Goal: Understand process/instructions: Learn how to perform a task or action

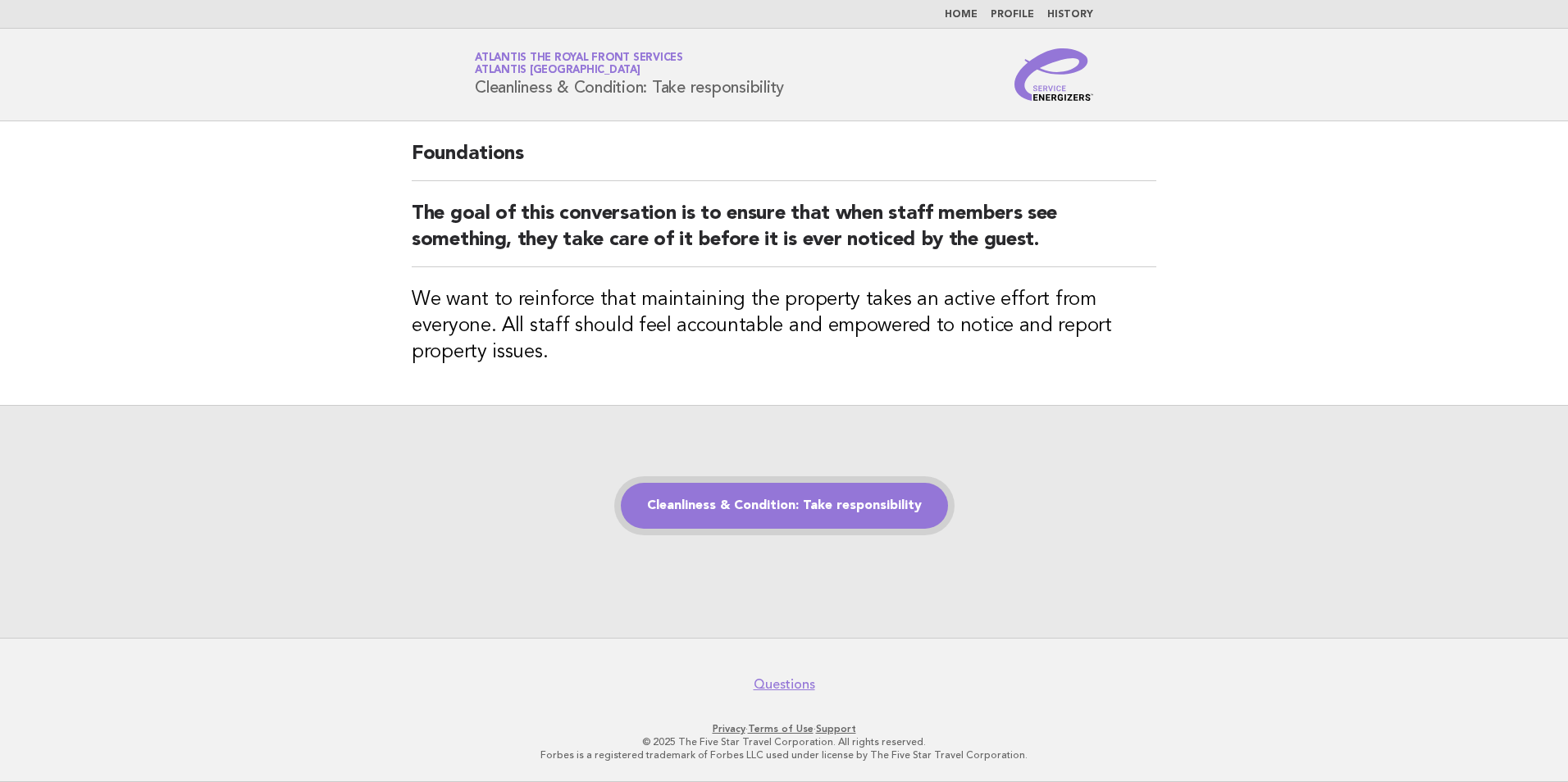
click at [870, 521] on link "Cleanliness & Condition: Take responsibility" at bounding box center [785, 506] width 327 height 46
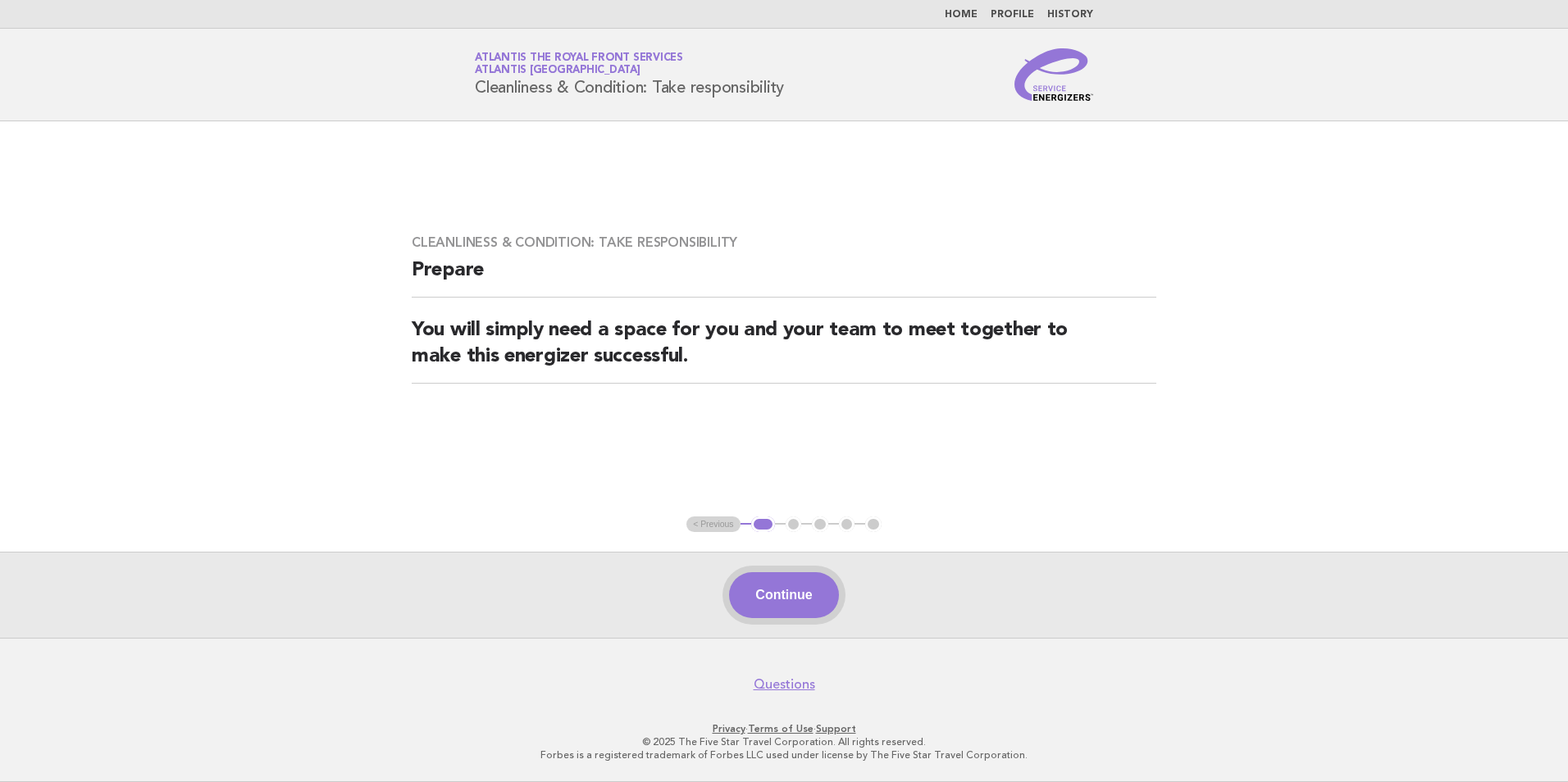
click at [814, 599] on button "Continue" at bounding box center [783, 596] width 109 height 46
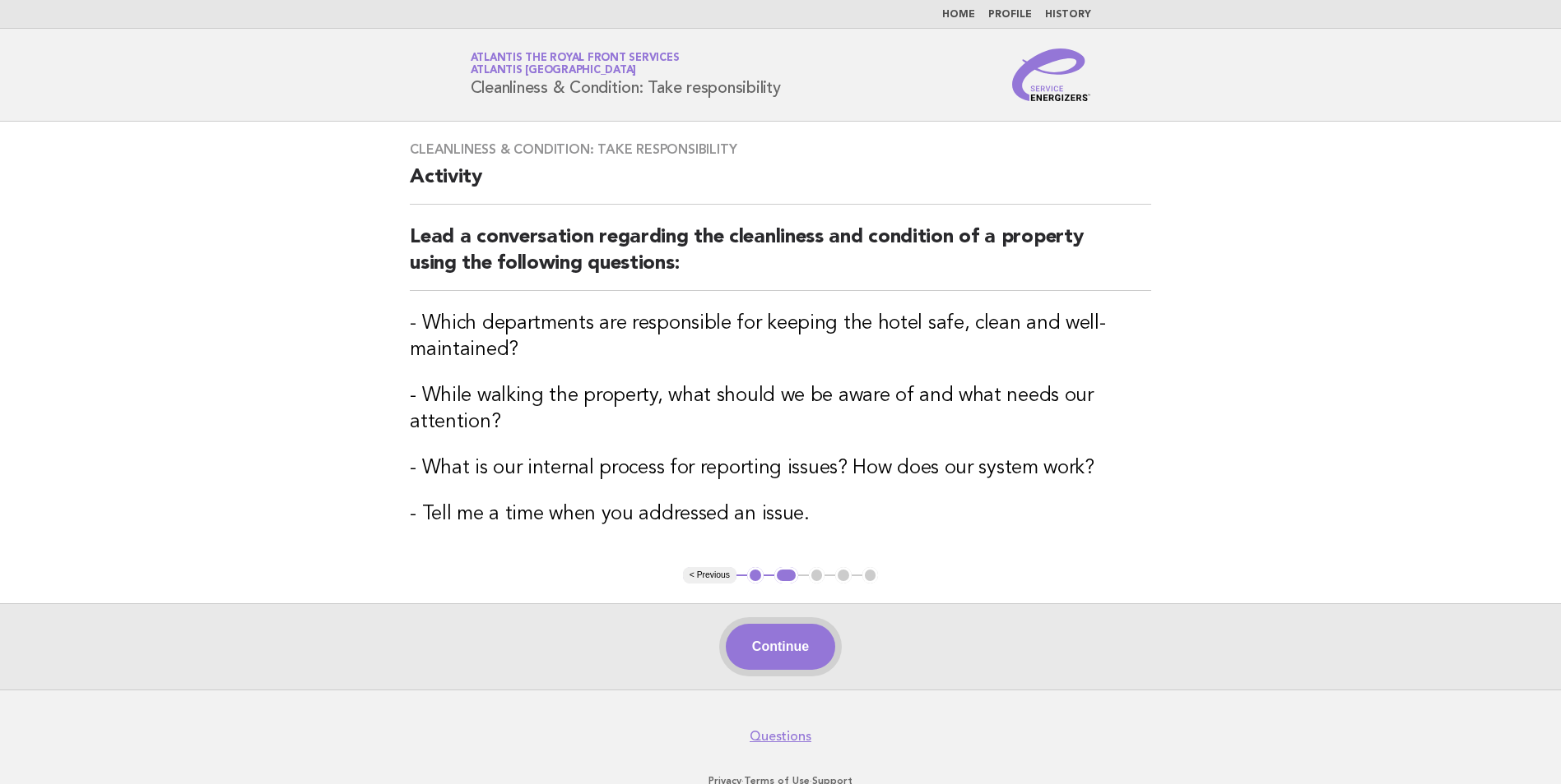
click at [765, 641] on button "Continue" at bounding box center [780, 647] width 110 height 46
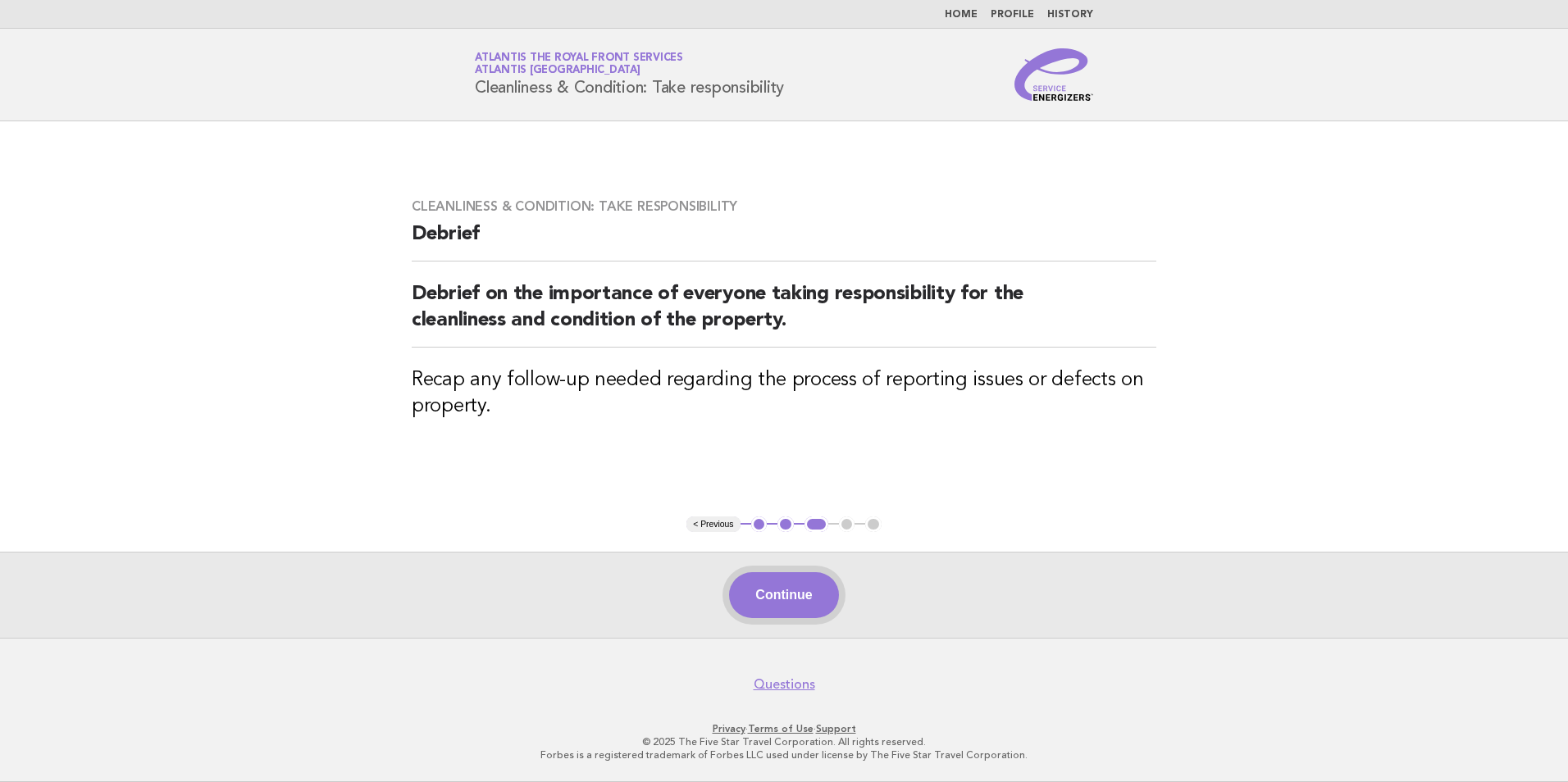
click at [776, 582] on button "Continue" at bounding box center [783, 596] width 109 height 46
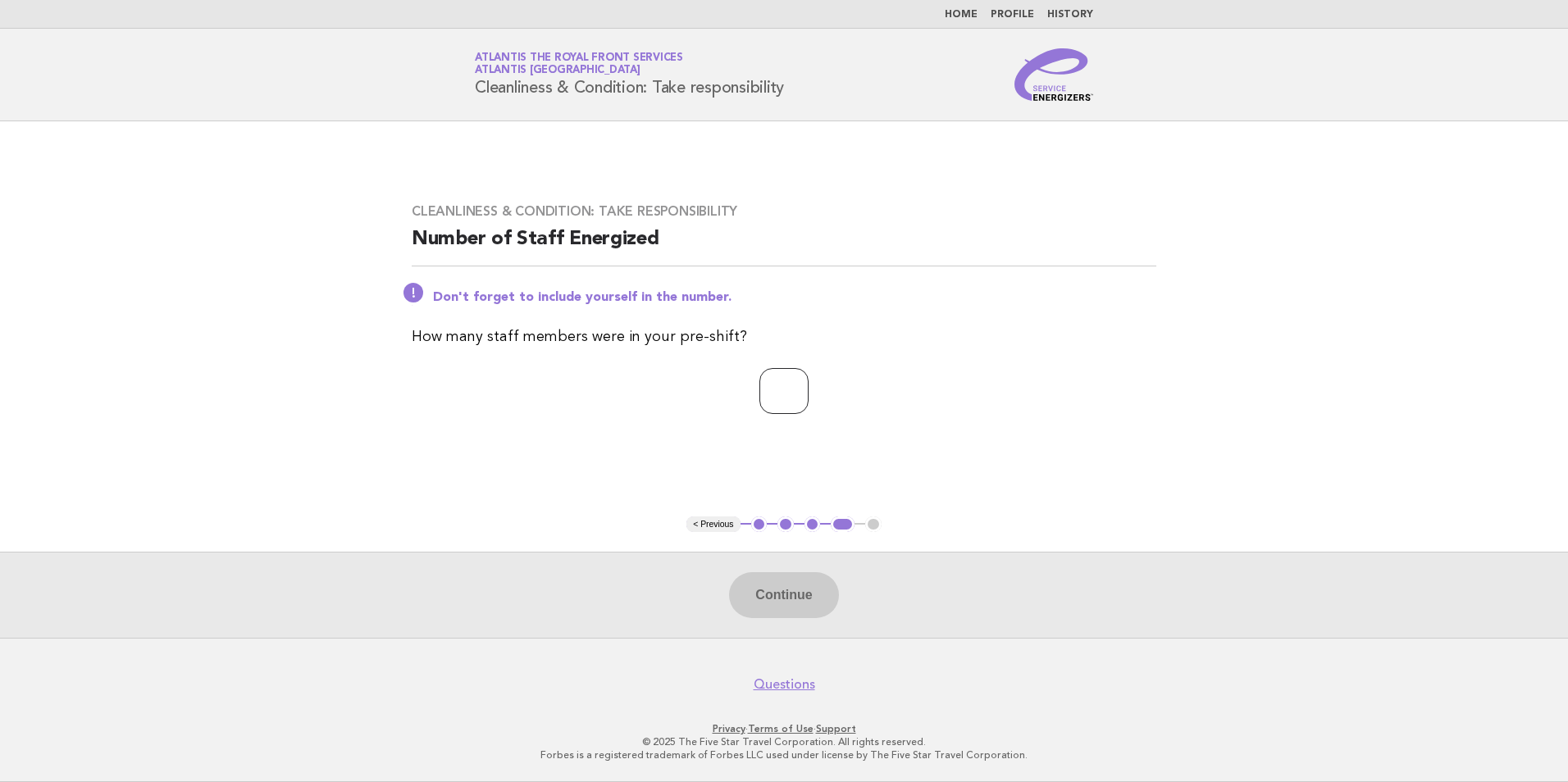
click at [792, 385] on input "number" at bounding box center [784, 391] width 49 height 46
type input "*"
click at [804, 611] on button "Continue" at bounding box center [783, 596] width 109 height 46
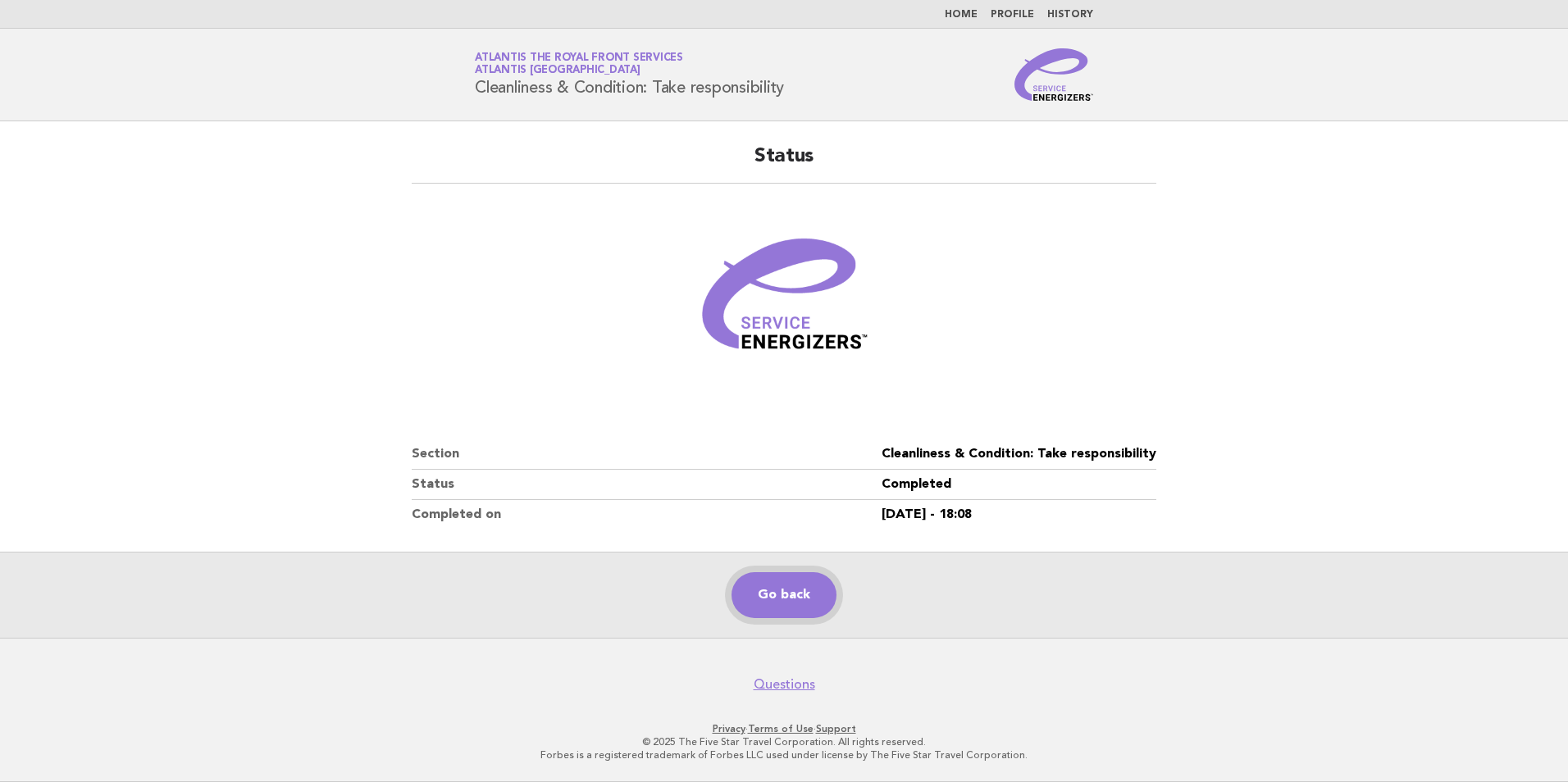
click at [820, 605] on link "Go back" at bounding box center [784, 596] width 105 height 46
